Goal: Ask a question: Seek information or help from site administrators or community

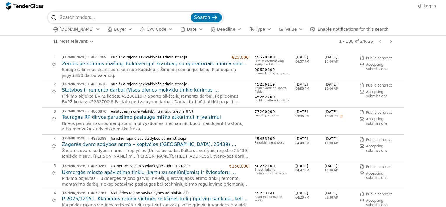
click at [90, 18] on input "search" at bounding box center [125, 18] width 130 height 12
type input "Kokius pirkimus pastaruoju metu paskelbė AB "Amber Grid"?"
click at [190, 13] on button "Search" at bounding box center [205, 17] width 31 height 9
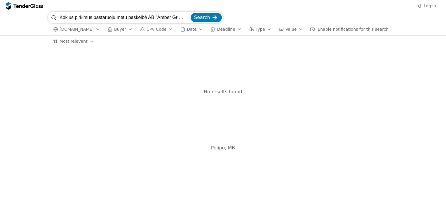
click at [122, 30] on div "button" at bounding box center [130, 29] width 16 height 15
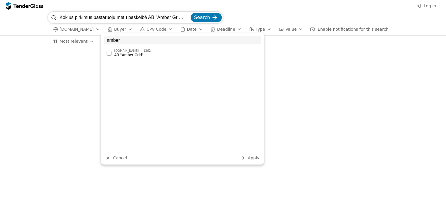
type input "amber"
click at [125, 57] on div "viesiejipirkimai.lt 1362 AB "Amber Grid"" at bounding box center [182, 53] width 157 height 11
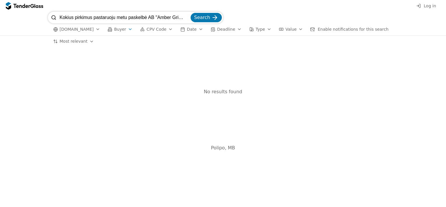
click at [187, 17] on input "Kokius pirkimus pastaruoju metu paskelbė AB "Amber Grid"?" at bounding box center [125, 18] width 130 height 12
click at [116, 28] on span "Buyer" at bounding box center [120, 29] width 12 height 5
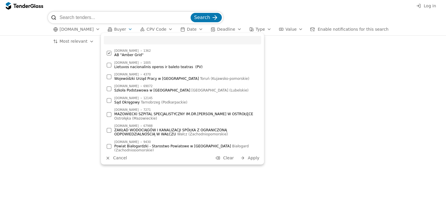
click at [252, 157] on span "Apply" at bounding box center [254, 157] width 12 height 5
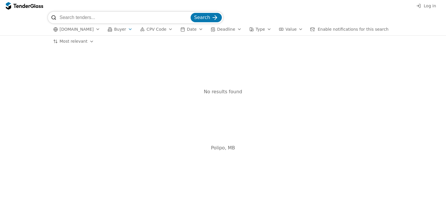
click at [89, 29] on span "[DOMAIN_NAME]" at bounding box center [77, 29] width 34 height 5
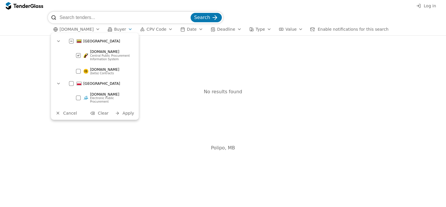
click at [126, 111] on span "Apply" at bounding box center [129, 113] width 12 height 5
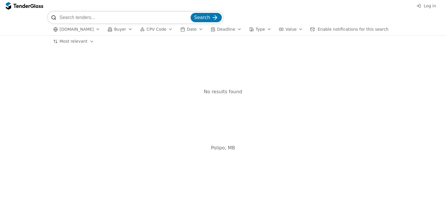
click at [153, 32] on span "CPV Code" at bounding box center [156, 29] width 20 height 5
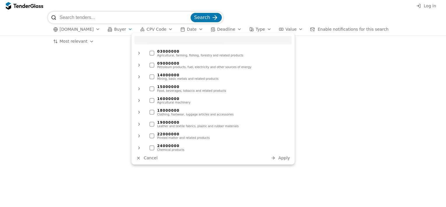
click at [153, 32] on span "CPV Code" at bounding box center [156, 29] width 20 height 5
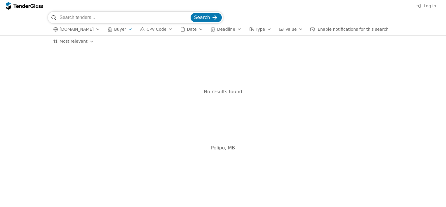
click at [187, 28] on button "Date" at bounding box center [191, 29] width 27 height 7
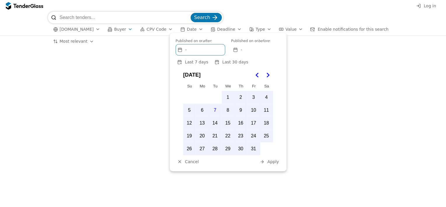
click at [188, 28] on button "Date" at bounding box center [191, 29] width 27 height 7
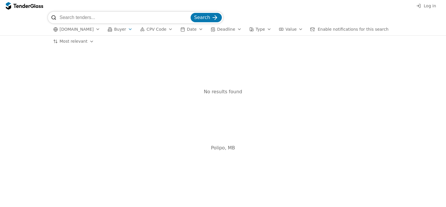
click at [188, 28] on button "Date" at bounding box center [191, 29] width 27 height 7
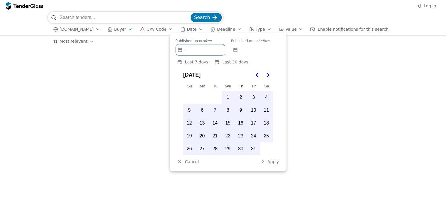
click at [232, 61] on span "Last 30 days" at bounding box center [235, 62] width 26 height 5
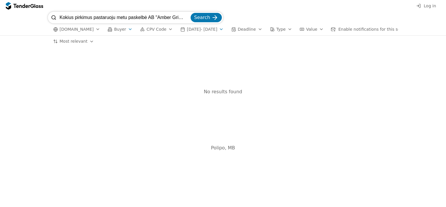
click at [252, 32] on span "Deadline" at bounding box center [246, 29] width 18 height 5
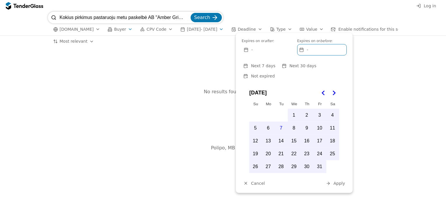
click at [252, 32] on span "Deadline" at bounding box center [246, 29] width 18 height 5
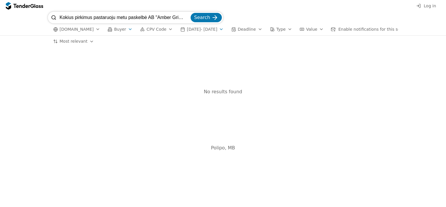
click at [31, 6] on div at bounding box center [32, 6] width 4 height 4
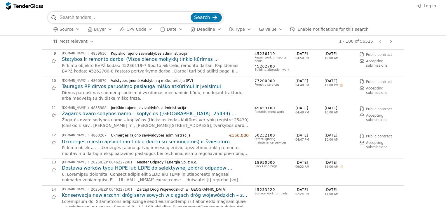
scroll to position [263, 0]
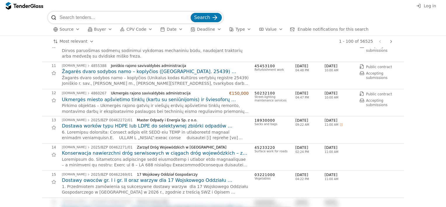
click at [99, 30] on span "Buyer" at bounding box center [100, 29] width 12 height 5
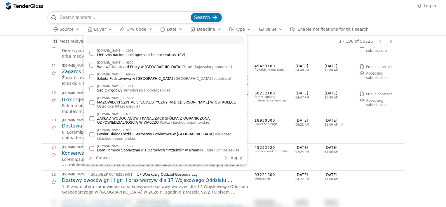
click at [126, 54] on div "Lietuvos nacionalinis operos ir baleto teatras (PV)" at bounding box center [169, 55] width 144 height 4
click at [238, 156] on span "Apply" at bounding box center [236, 157] width 12 height 5
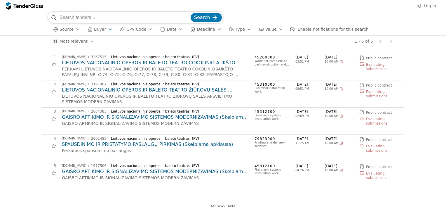
click at [107, 31] on div "button" at bounding box center [110, 29] width 16 height 15
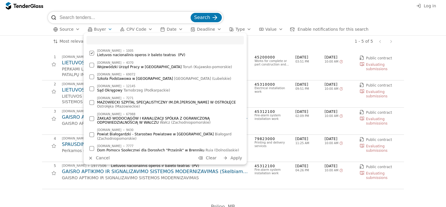
click at [211, 161] on button "Clear" at bounding box center [207, 157] width 22 height 7
click at [117, 41] on input "search" at bounding box center [164, 40] width 157 height 8
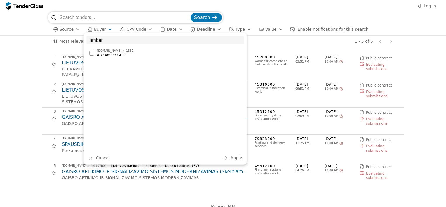
type input "amber"
click at [90, 54] on div at bounding box center [91, 53] width 5 height 5
click at [233, 156] on span "Apply" at bounding box center [236, 157] width 12 height 5
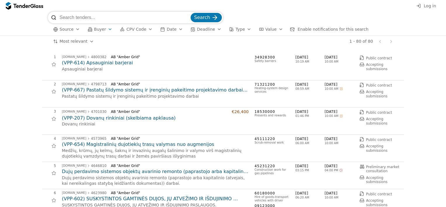
click at [235, 32] on span "Type" at bounding box center [239, 29] width 9 height 5
click at [272, 30] on div "button" at bounding box center [280, 29] width 16 height 15
click at [300, 29] on span "Enable notifications for this search" at bounding box center [333, 29] width 71 height 5
click at [104, 18] on input "search" at bounding box center [125, 18] width 130 height 12
type input "nuoma"
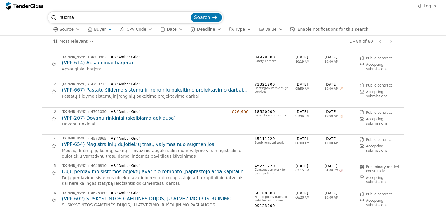
click at [205, 17] on span "Search" at bounding box center [202, 18] width 16 height 6
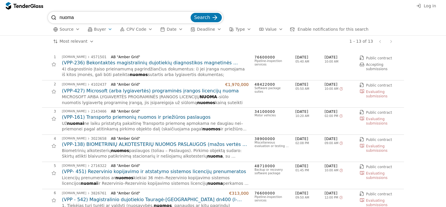
click at [117, 118] on h2 "(VPP-161) Transporto priemonių nuomos ir priežiūros paslaugos" at bounding box center [155, 117] width 187 height 6
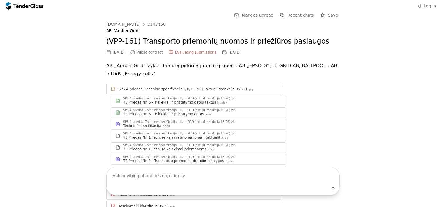
click at [128, 176] on textarea at bounding box center [222, 175] width 233 height 17
type textarea "Kokius automobilius ketina nuomuotis?"
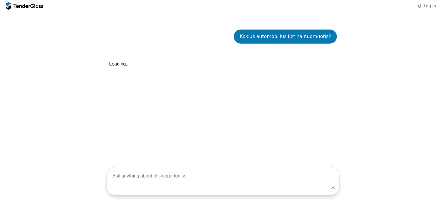
scroll to position [654, 0]
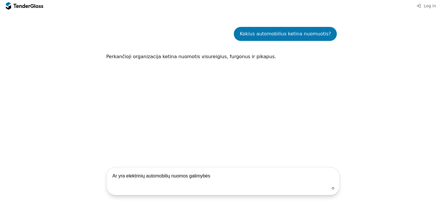
type textarea "Ar yra elektrinių automobilių nuomos galimybės?"
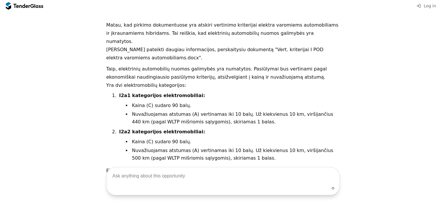
scroll to position [744, 0]
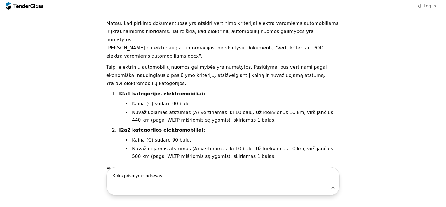
type textarea "Koks prisatymo adresas?"
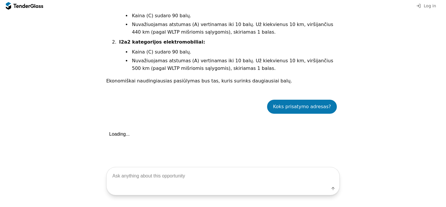
scroll to position [888, 0]
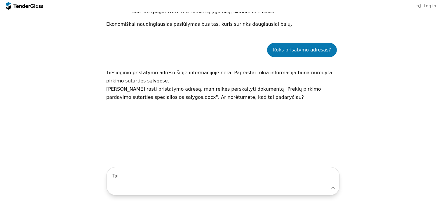
type textarea "Taip"
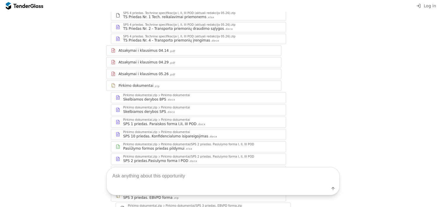
scroll to position [144, 0]
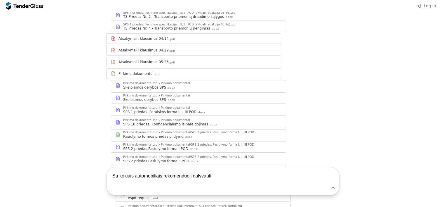
type textarea "Su kokiais automobiliais rekomenduoji dalyvauti?"
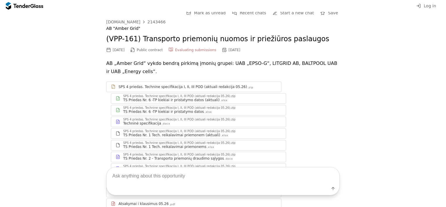
scroll to position [0, 0]
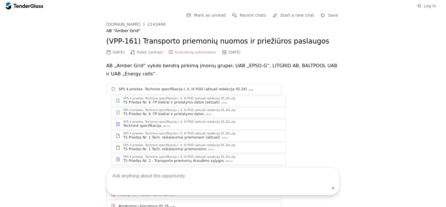
click at [427, 6] on span "Log in" at bounding box center [430, 6] width 12 height 5
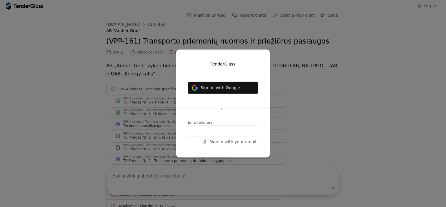
click at [211, 133] on input "email" at bounding box center [223, 131] width 70 height 12
type input "g.fominas@ambergrid.lt"
click at [242, 142] on span "Sign in with your email" at bounding box center [232, 141] width 47 height 5
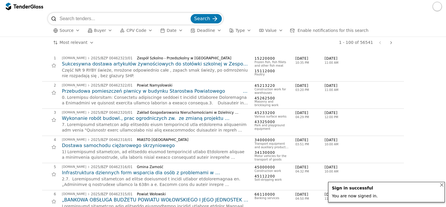
click at [438, 6] on button "button" at bounding box center [436, 6] width 9 height 9
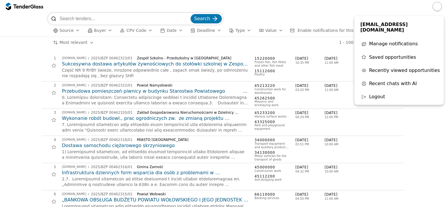
click at [380, 41] on span "Manage notifications" at bounding box center [393, 44] width 49 height 6
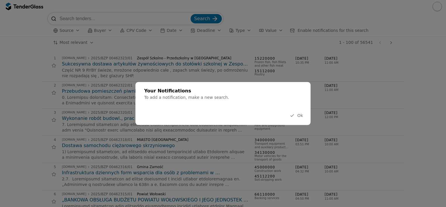
click at [299, 115] on span "Ok" at bounding box center [300, 115] width 6 height 5
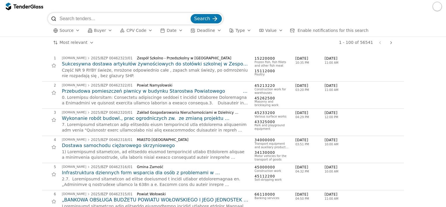
click at [436, 7] on button "button" at bounding box center [436, 6] width 9 height 9
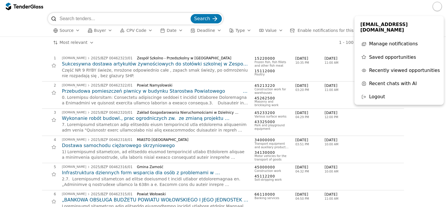
click at [378, 94] on span "Logout" at bounding box center [377, 97] width 16 height 6
